Goal: Task Accomplishment & Management: Complete application form

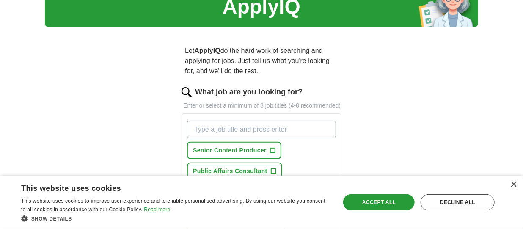
scroll to position [31, 0]
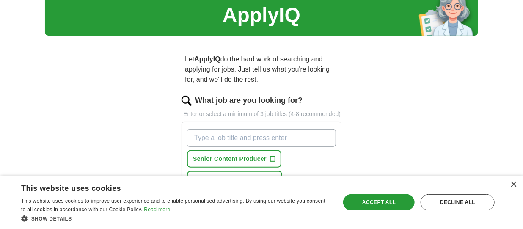
click at [311, 139] on input "What job are you looking for?" at bounding box center [261, 138] width 149 height 18
type input "communications Specialist"
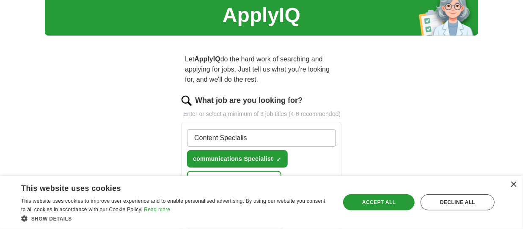
type input "Content Specialist"
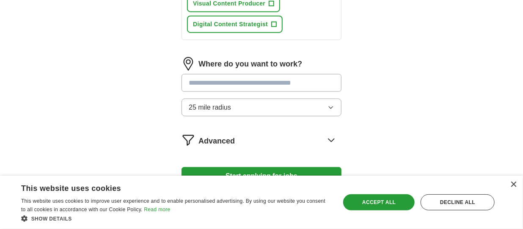
scroll to position [394, 0]
click at [325, 85] on input at bounding box center [261, 83] width 160 height 18
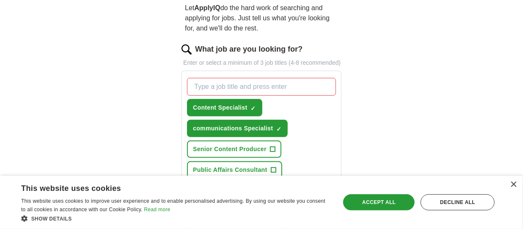
scroll to position [77, 0]
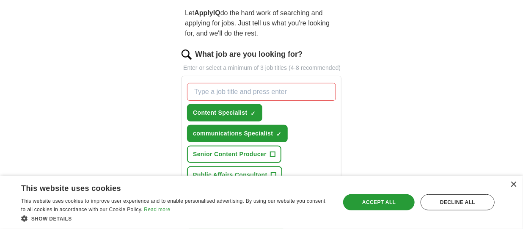
click at [293, 92] on input "What job are you looking for?" at bounding box center [261, 92] width 149 height 18
type input "Digital Content Producer"
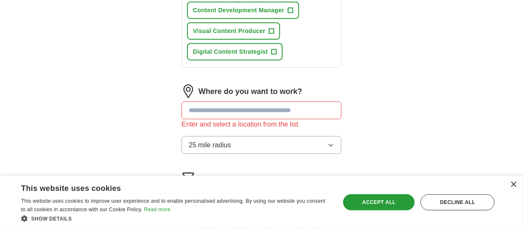
scroll to position [422, 0]
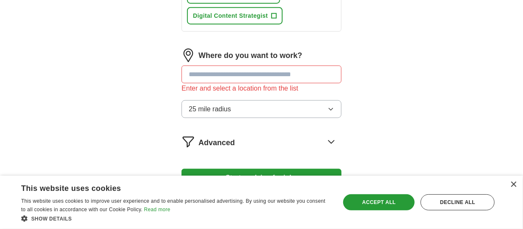
click at [274, 69] on input at bounding box center [261, 75] width 160 height 18
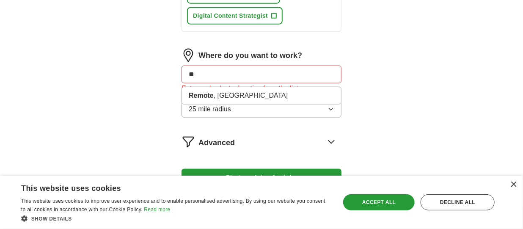
type input "*"
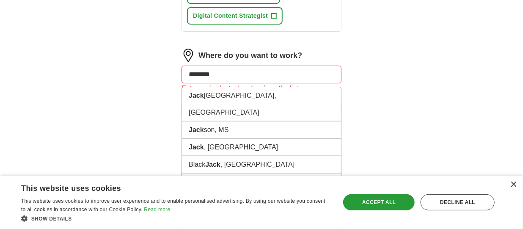
type input "*********"
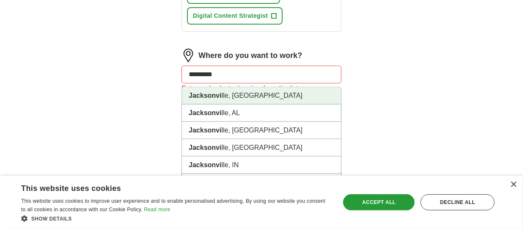
click at [266, 88] on li "Jacksonvi lle, [GEOGRAPHIC_DATA]" at bounding box center [261, 95] width 159 height 17
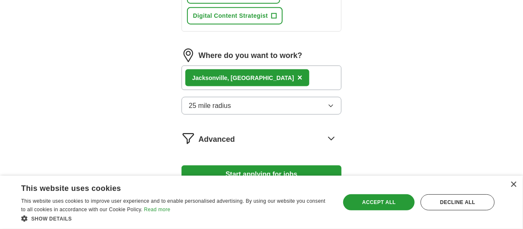
click at [322, 107] on button "25 mile radius" at bounding box center [261, 106] width 160 height 18
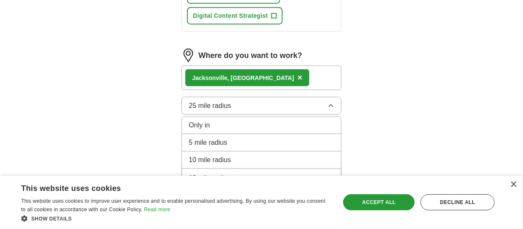
click at [297, 123] on div "Only in" at bounding box center [261, 125] width 145 height 10
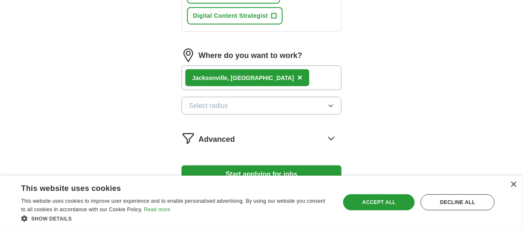
click at [330, 102] on icon "button" at bounding box center [330, 105] width 7 height 7
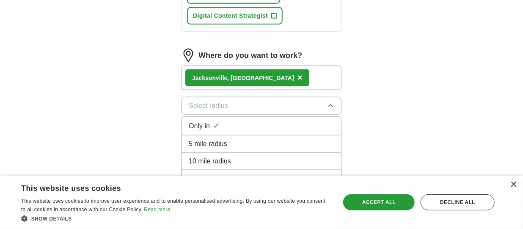
click at [302, 135] on li "5 mile radius" at bounding box center [261, 143] width 159 height 17
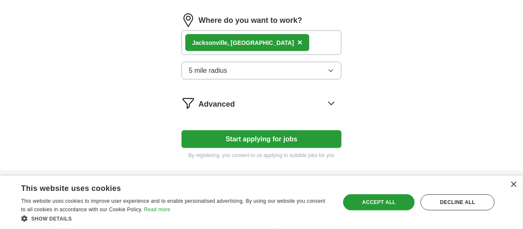
scroll to position [481, 0]
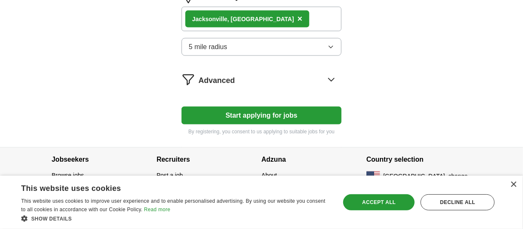
click at [331, 73] on icon at bounding box center [331, 80] width 14 height 14
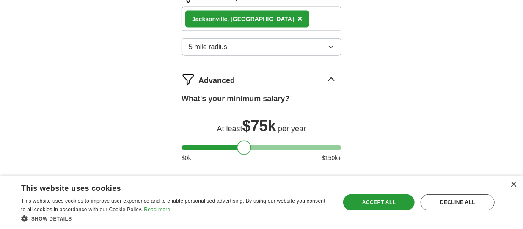
drag, startPoint x: 193, startPoint y: 143, endPoint x: 248, endPoint y: 142, distance: 55.4
click at [248, 142] on div at bounding box center [244, 147] width 14 height 14
click at [515, 184] on div "×" at bounding box center [513, 184] width 6 height 6
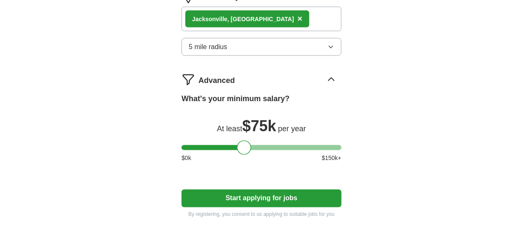
click at [301, 195] on button "Start applying for jobs" at bounding box center [261, 198] width 160 height 18
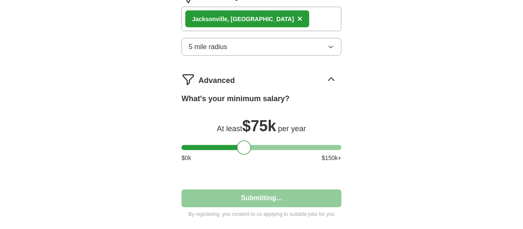
select select "**"
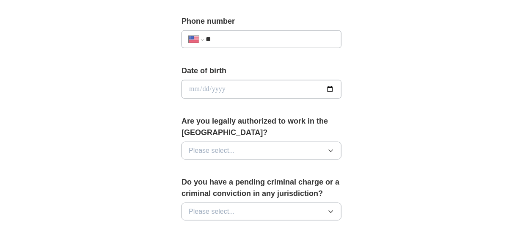
scroll to position [200, 0]
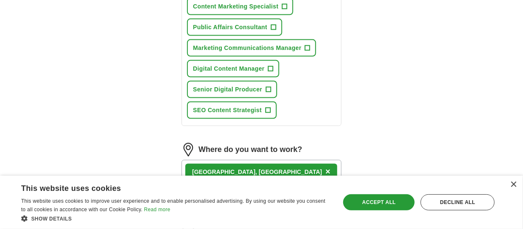
scroll to position [588, 0]
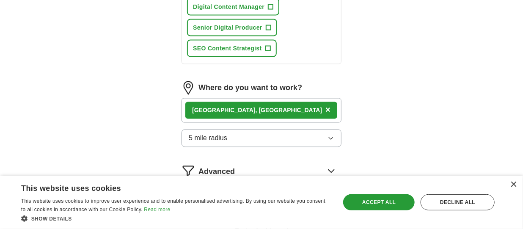
click at [247, 107] on div "Jacksonville, FL ×" at bounding box center [261, 110] width 152 height 17
click at [325, 106] on span "×" at bounding box center [327, 109] width 5 height 9
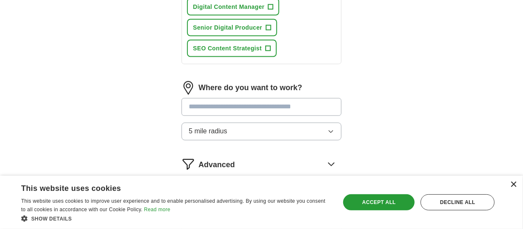
click at [513, 184] on div "×" at bounding box center [513, 184] width 6 height 6
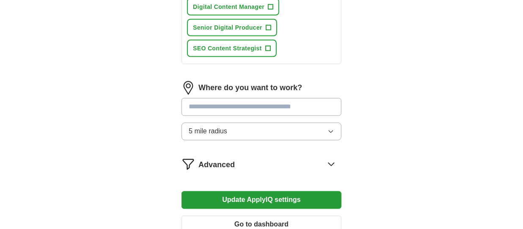
click at [319, 195] on button "Update ApplyIQ settings" at bounding box center [261, 200] width 160 height 18
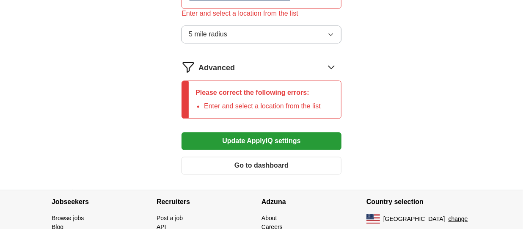
scroll to position [697, 0]
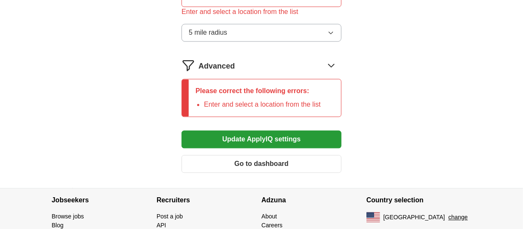
click at [315, 134] on button "Update ApplyIQ settings" at bounding box center [261, 139] width 160 height 18
click at [307, 155] on button "Go to dashboard" at bounding box center [261, 164] width 160 height 18
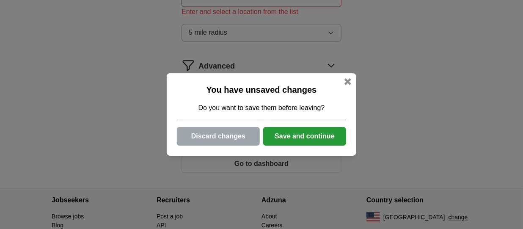
click at [314, 137] on button "Save and continue" at bounding box center [304, 136] width 83 height 19
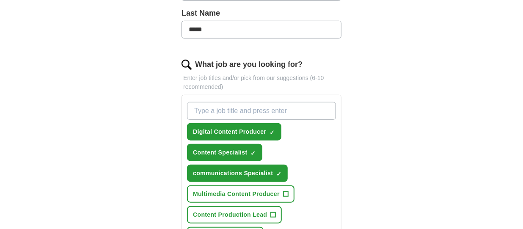
scroll to position [258, 0]
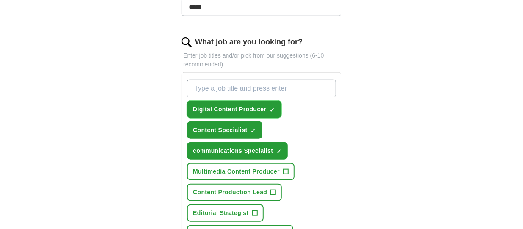
click at [269, 107] on button "Digital Content Producer ✓ ×" at bounding box center [234, 109] width 94 height 17
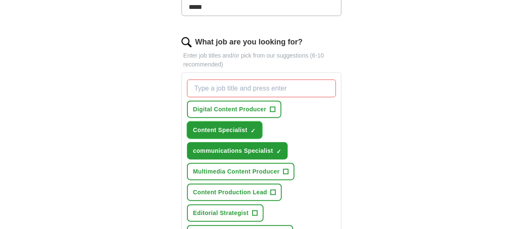
click at [0, 0] on span "×" at bounding box center [0, 0] width 0 height 0
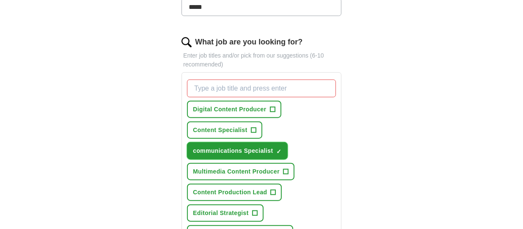
click at [0, 0] on span "×" at bounding box center [0, 0] width 0 height 0
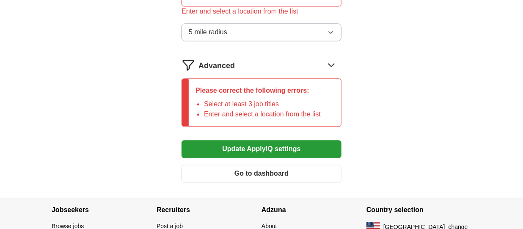
scroll to position [704, 0]
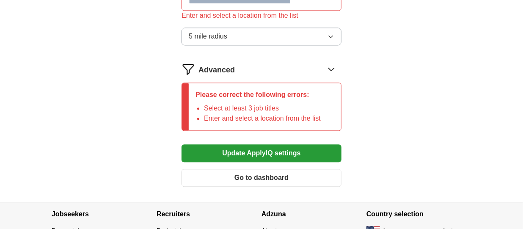
click at [307, 145] on button "Update ApplyIQ settings" at bounding box center [261, 153] width 160 height 18
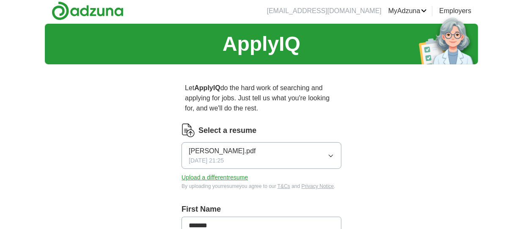
scroll to position [0, 0]
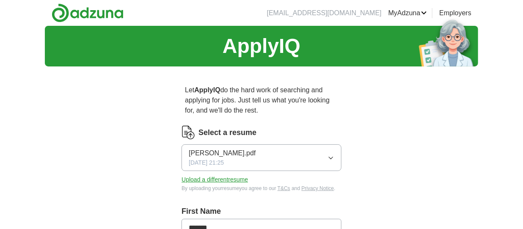
click at [0, 0] on link "ApplyIQ" at bounding box center [0, 0] width 0 height 0
